Goal: Task Accomplishment & Management: Complete application form

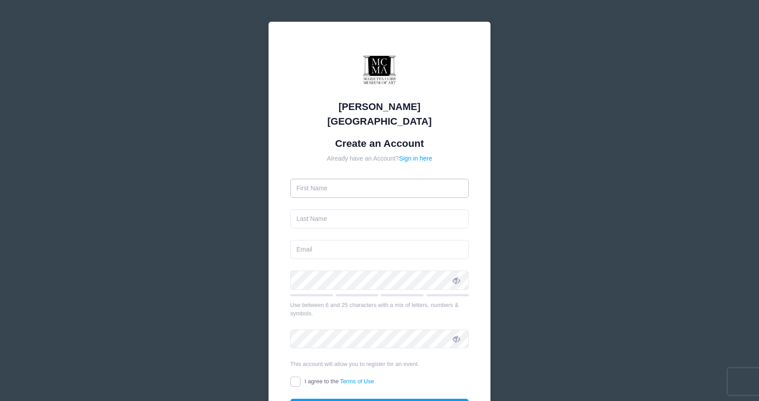
click at [318, 179] on input "text" at bounding box center [379, 188] width 179 height 19
type input "[PERSON_NAME]"
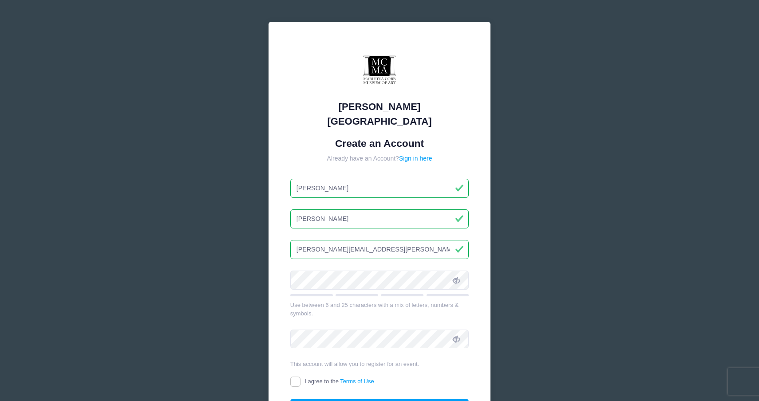
type input "[PERSON_NAME][EMAIL_ADDRESS][PERSON_NAME][DOMAIN_NAME]"
click at [218, 261] on div "[PERSON_NAME][GEOGRAPHIC_DATA] Create an Account Already have an Account? Sign …" at bounding box center [379, 248] width 759 height 497
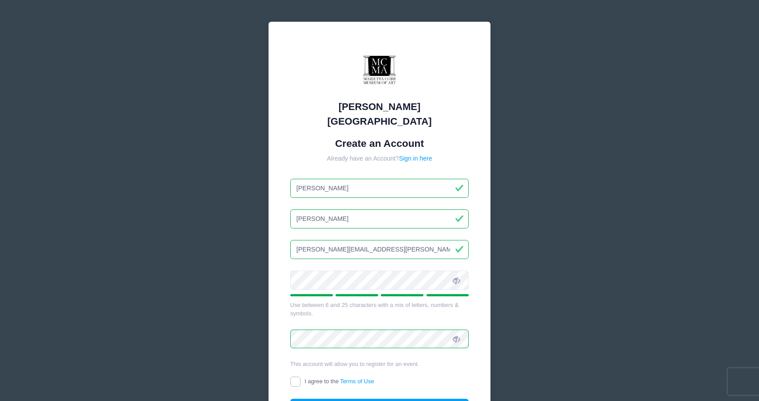
click at [296, 377] on input "I agree to the Terms of Use" at bounding box center [295, 382] width 10 height 10
checkbox input "true"
click at [317, 399] on button "Create Account" at bounding box center [379, 408] width 179 height 19
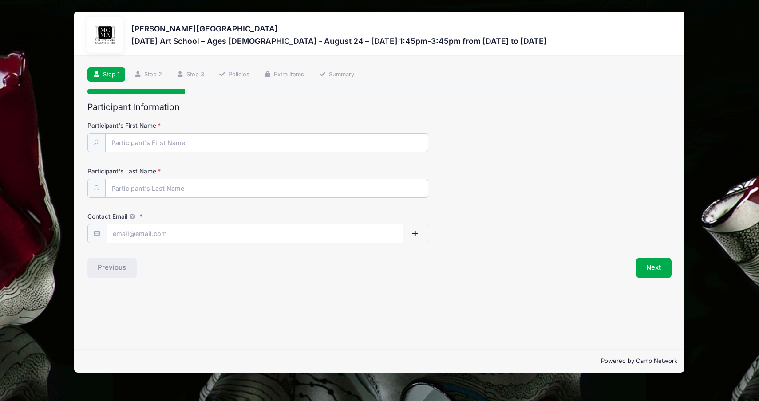
click at [693, 84] on div "Marietta Cobb Museum of Art Sunday Art School – Ages 7-12 - August 24 – Septemb…" at bounding box center [379, 192] width 732 height 384
